Goal: Check status: Check status

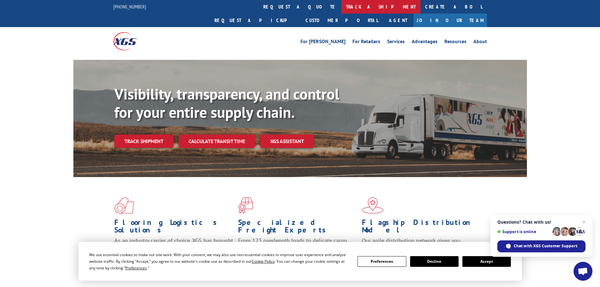
click at [341, 7] on link "track a shipment" at bounding box center [380, 7] width 79 height 14
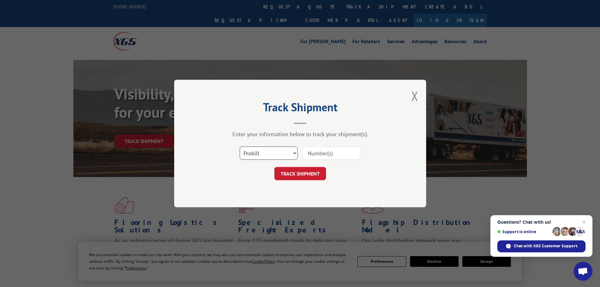
click at [294, 152] on select "Select category... Probill BOL PO" at bounding box center [269, 152] width 58 height 13
select select "po"
click at [240, 146] on select "Select category... Probill BOL PO" at bounding box center [269, 152] width 58 height 13
click at [320, 151] on input at bounding box center [331, 152] width 58 height 13
type input "7"
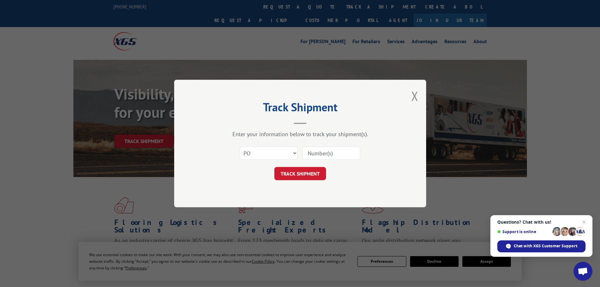
click at [310, 153] on input at bounding box center [331, 152] width 58 height 13
paste input "72532604"
type input "72532604"
click at [300, 175] on button "TRACK SHIPMENT" at bounding box center [300, 173] width 52 height 13
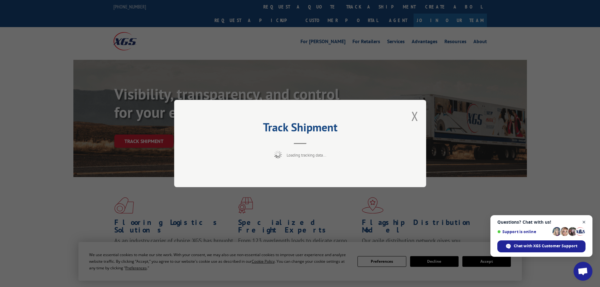
click at [584, 222] on span "Close chat" at bounding box center [584, 222] width 8 height 8
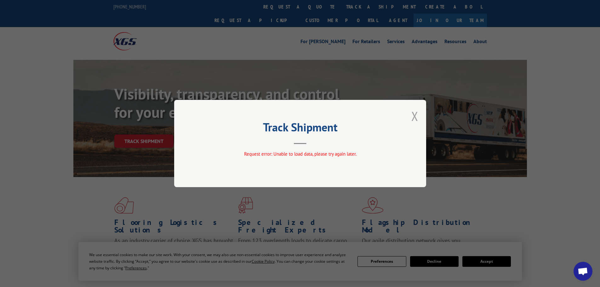
click at [415, 116] on button "Close modal" at bounding box center [414, 116] width 7 height 17
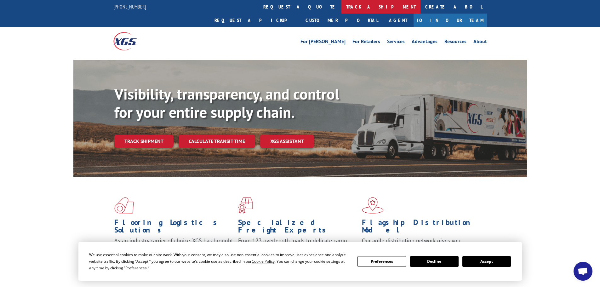
click at [341, 4] on link "track a shipment" at bounding box center [380, 7] width 79 height 14
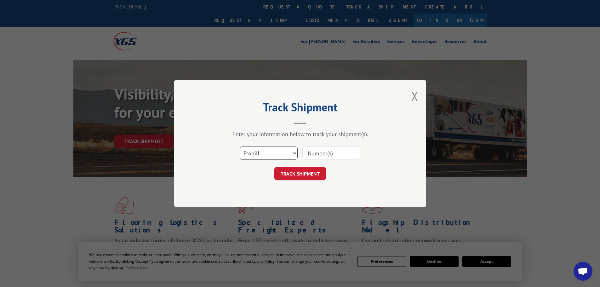
click at [292, 154] on select "Select category... Probill BOL PO" at bounding box center [269, 152] width 58 height 13
select select "bol"
click at [240, 146] on select "Select category... Probill BOL PO" at bounding box center [269, 152] width 58 height 13
click at [311, 153] on input at bounding box center [331, 152] width 58 height 13
type input "15340370"
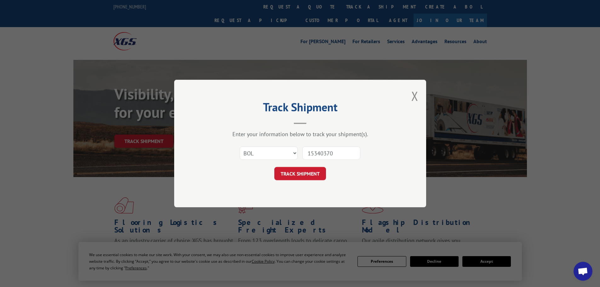
click at [303, 174] on button "TRACK SHIPMENT" at bounding box center [300, 173] width 52 height 13
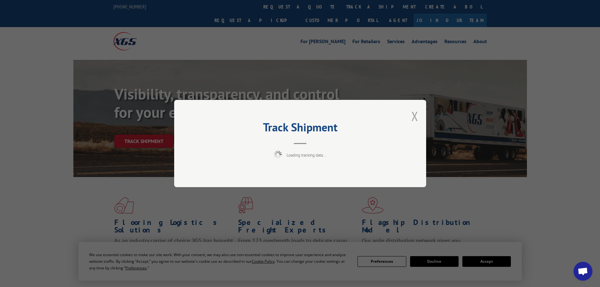
click at [414, 114] on button "Close modal" at bounding box center [414, 116] width 7 height 17
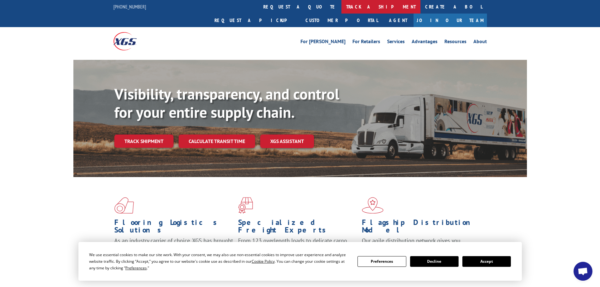
click at [341, 5] on link "track a shipment" at bounding box center [380, 7] width 79 height 14
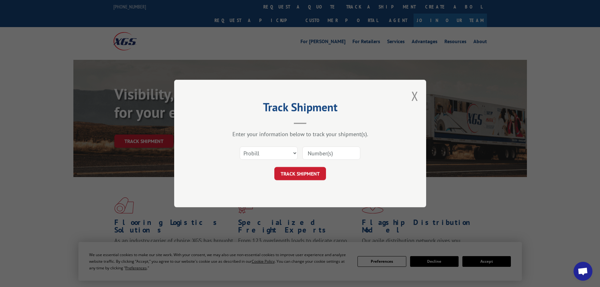
click at [314, 154] on input at bounding box center [331, 152] width 58 height 13
paste input "LTL1010538"
type input "LTL1010538"
click at [310, 175] on button "TRACK SHIPMENT" at bounding box center [300, 173] width 52 height 13
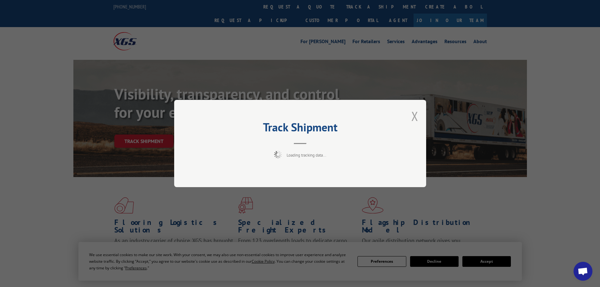
click at [415, 118] on button "Close modal" at bounding box center [414, 116] width 7 height 17
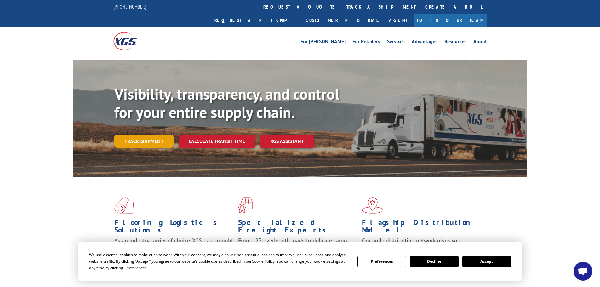
click at [145, 134] on link "Track shipment" at bounding box center [143, 140] width 59 height 13
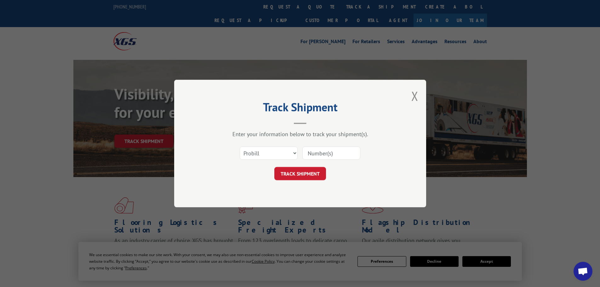
click at [317, 151] on input at bounding box center [331, 152] width 58 height 13
click at [292, 152] on select "Select category... Probill BOL PO" at bounding box center [269, 152] width 58 height 13
select select "bol"
click at [240, 146] on select "Select category... Probill BOL PO" at bounding box center [269, 152] width 58 height 13
click at [316, 154] on input at bounding box center [331, 152] width 58 height 13
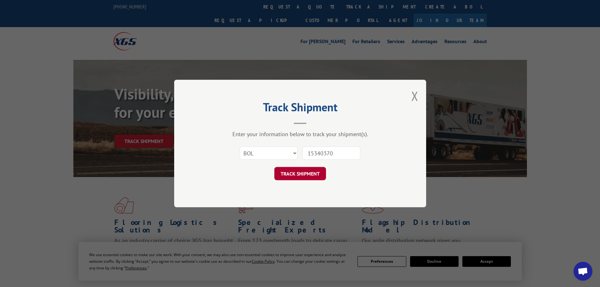
type input "15340370"
click at [305, 173] on button "TRACK SHIPMENT" at bounding box center [300, 173] width 52 height 13
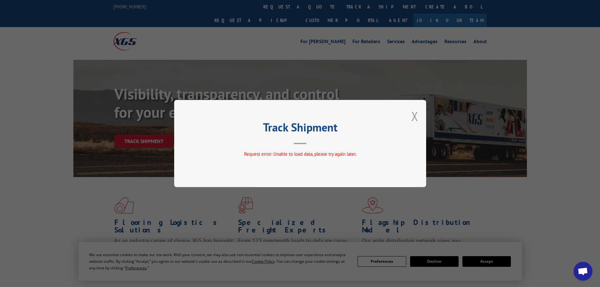
click at [415, 114] on button "Close modal" at bounding box center [414, 116] width 7 height 17
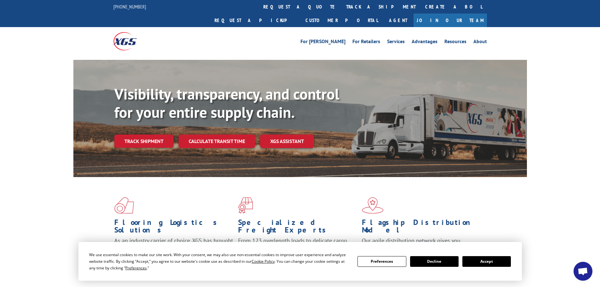
click at [209, 97] on b "Visibility, transparency, and control for your entire supply chain." at bounding box center [226, 103] width 225 height 38
click at [369, 37] on ul "For [PERSON_NAME] For Retailers Services Advantages Resources About" at bounding box center [393, 41] width 193 height 9
click at [369, 39] on link "For Retailers" at bounding box center [366, 42] width 28 height 7
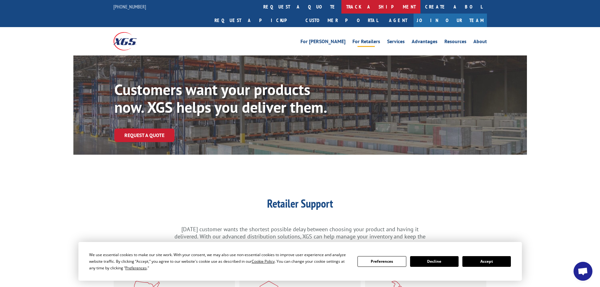
click at [341, 6] on link "track a shipment" at bounding box center [380, 7] width 79 height 14
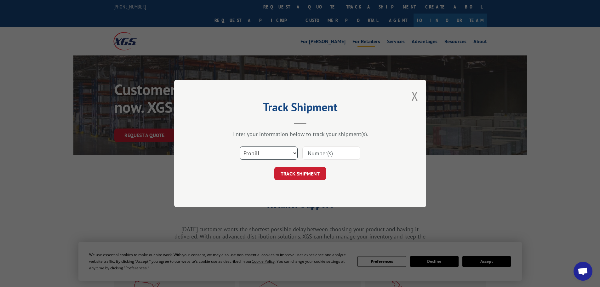
click at [293, 151] on select "Select category... Probill BOL PO" at bounding box center [269, 152] width 58 height 13
select select "po"
click at [240, 146] on select "Select category... Probill BOL PO" at bounding box center [269, 152] width 58 height 13
click at [317, 148] on input at bounding box center [331, 152] width 58 height 13
type input "7"
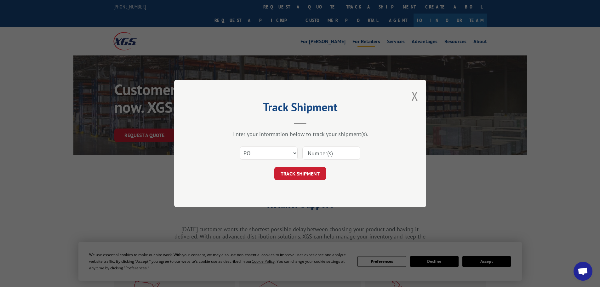
click at [316, 152] on input at bounding box center [331, 152] width 58 height 13
paste input "72532604"
type input "72532604"
click at [299, 174] on button "TRACK SHIPMENT" at bounding box center [300, 173] width 52 height 13
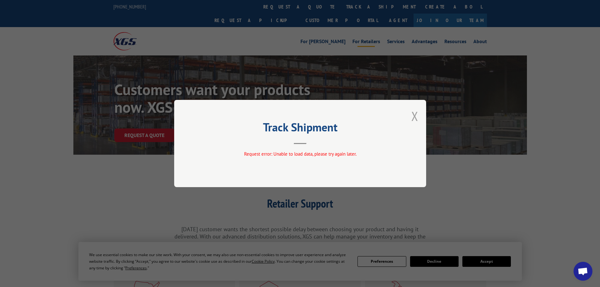
click at [412, 116] on button "Close modal" at bounding box center [414, 116] width 7 height 17
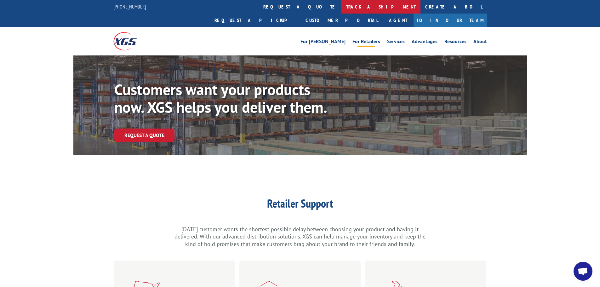
click at [341, 6] on link "track a shipment" at bounding box center [380, 7] width 79 height 14
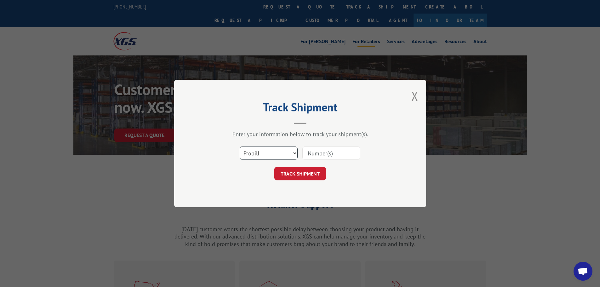
click at [294, 152] on select "Select category... Probill BOL PO" at bounding box center [269, 152] width 58 height 13
select select "bol"
click at [240, 146] on select "Select category... Probill BOL PO" at bounding box center [269, 152] width 58 height 13
click at [321, 156] on input at bounding box center [331, 152] width 58 height 13
type input "15350370"
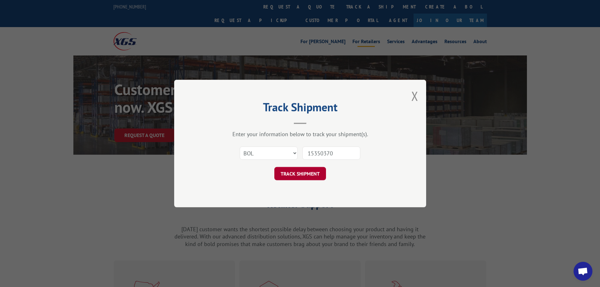
click at [296, 173] on button "TRACK SHIPMENT" at bounding box center [300, 173] width 52 height 13
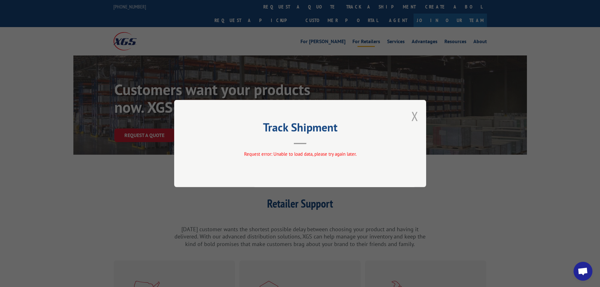
click at [414, 115] on button "Close modal" at bounding box center [414, 116] width 7 height 17
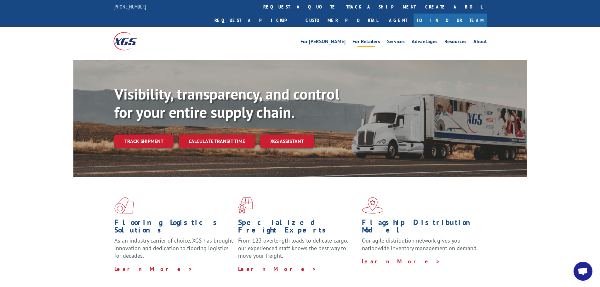
click at [368, 39] on link "For Retailers" at bounding box center [366, 42] width 28 height 7
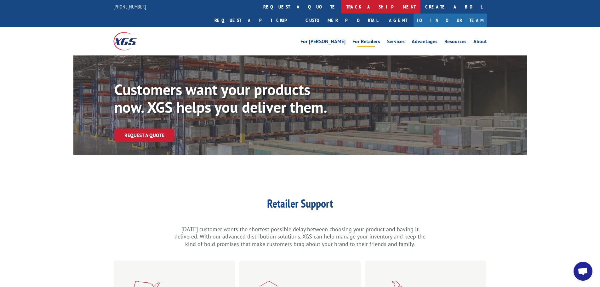
click at [341, 5] on link "track a shipment" at bounding box center [380, 7] width 79 height 14
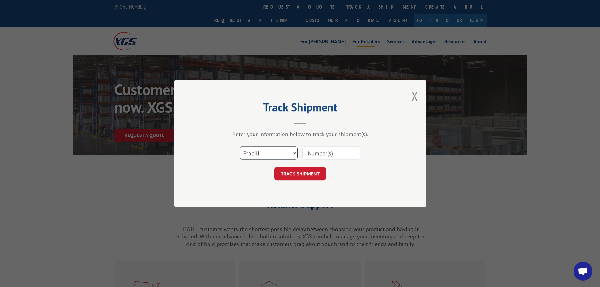
click at [293, 152] on select "Select category... Probill BOL PO" at bounding box center [269, 152] width 58 height 13
select select "bol"
click at [240, 146] on select "Select category... Probill BOL PO" at bounding box center [269, 152] width 58 height 13
click at [316, 154] on input at bounding box center [331, 152] width 58 height 13
type input "15340370"
